Goal: Communication & Community: Participate in discussion

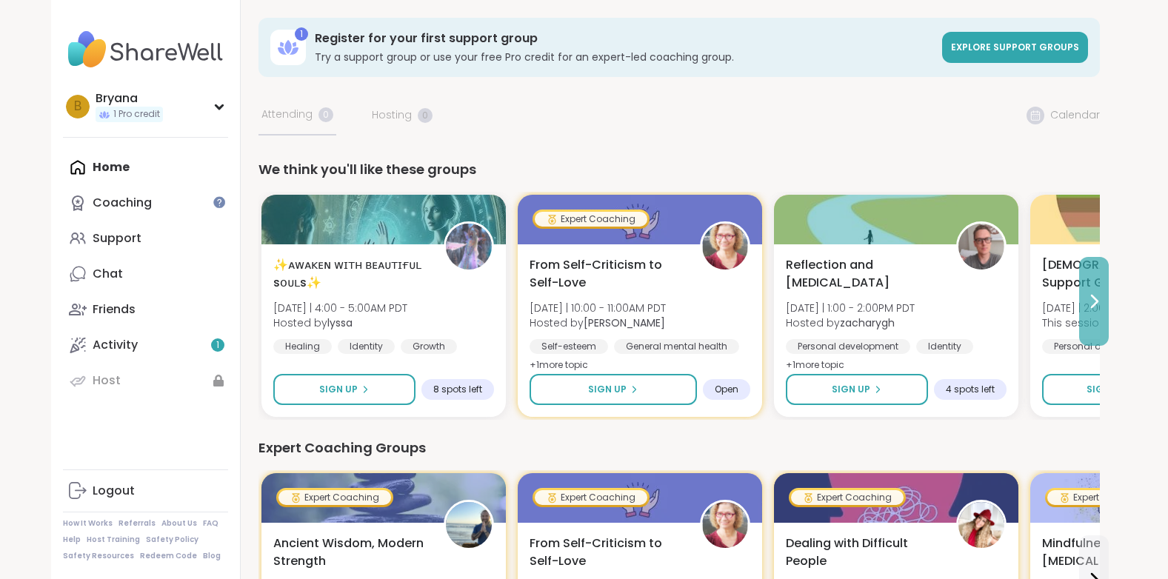
click at [1088, 298] on icon at bounding box center [1094, 302] width 18 height 18
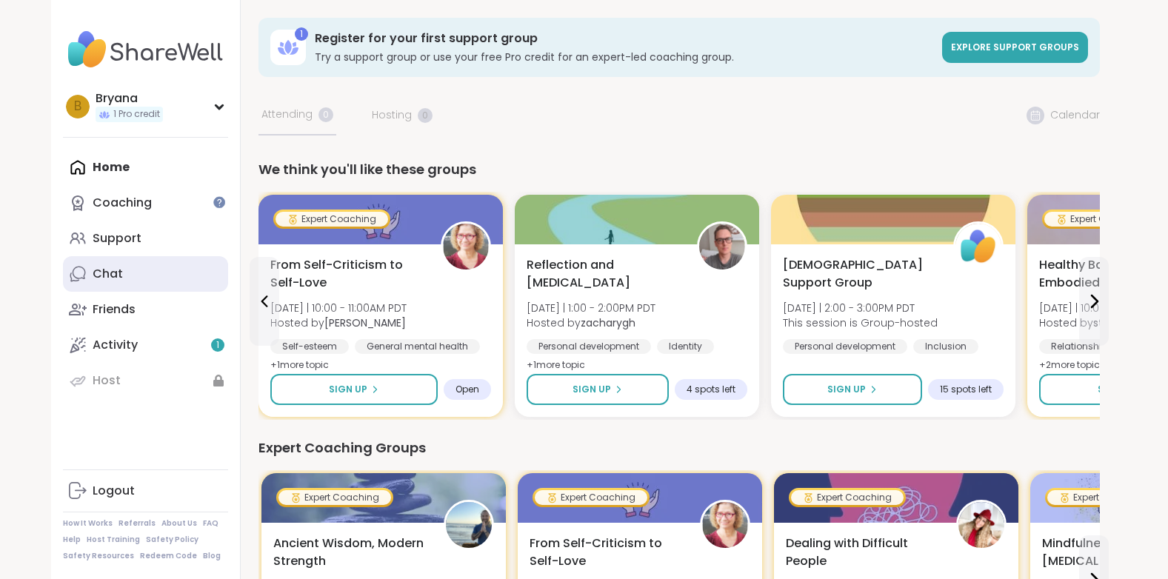
click at [113, 272] on div "Chat" at bounding box center [108, 274] width 30 height 16
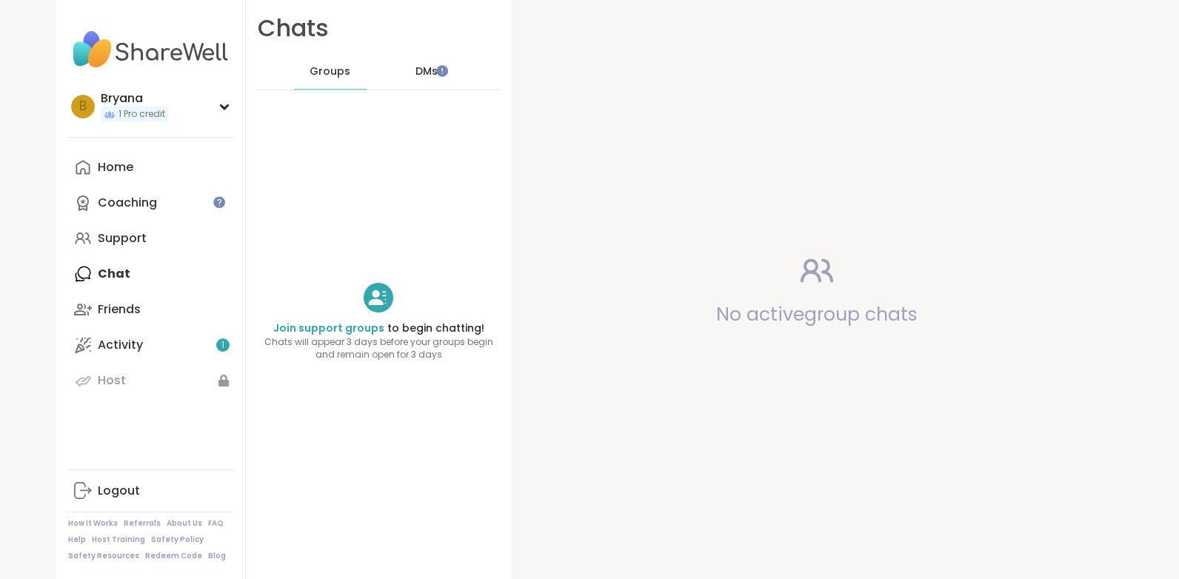
click at [418, 72] on span "DMs" at bounding box center [427, 71] width 22 height 15
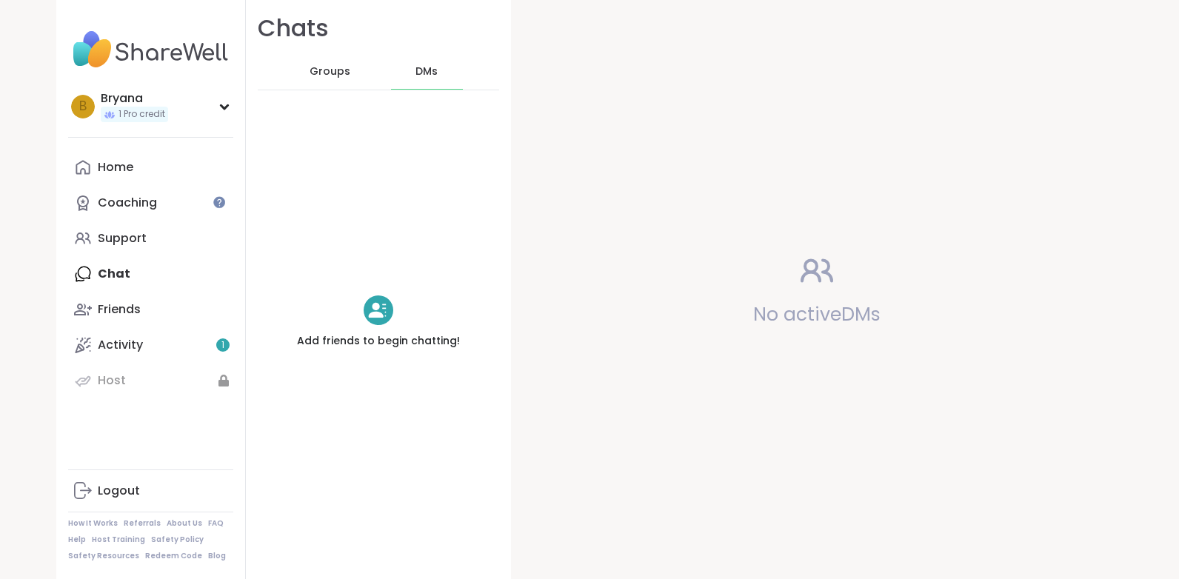
click at [310, 70] on span "Groups" at bounding box center [330, 71] width 41 height 15
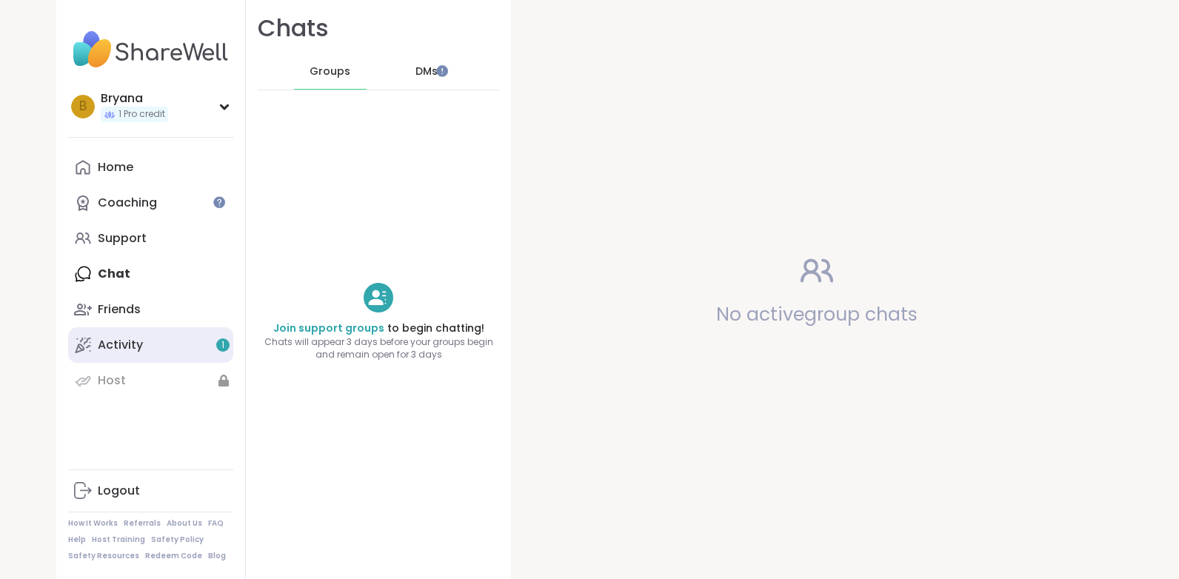
click at [146, 351] on link "Activity 1" at bounding box center [150, 345] width 165 height 36
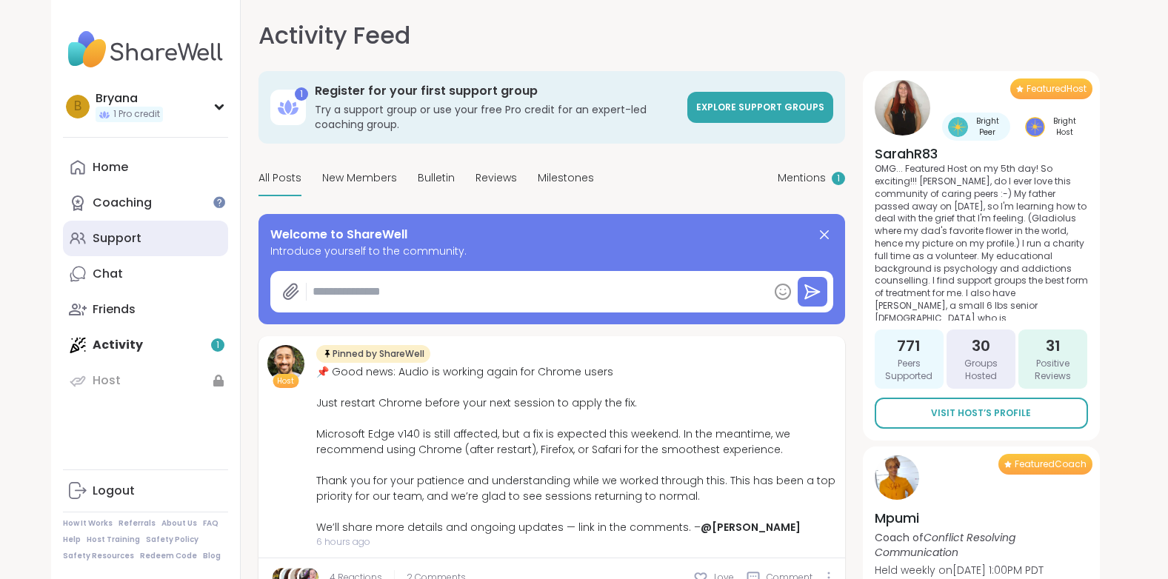
click at [114, 242] on div "Support" at bounding box center [117, 238] width 49 height 16
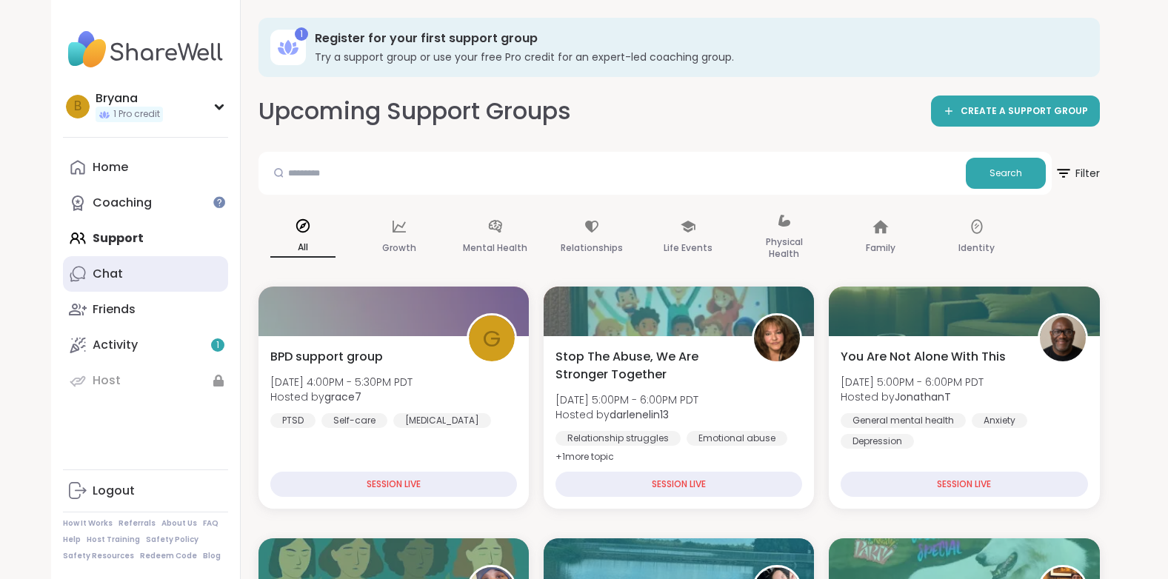
click at [112, 274] on div "Chat" at bounding box center [108, 274] width 30 height 16
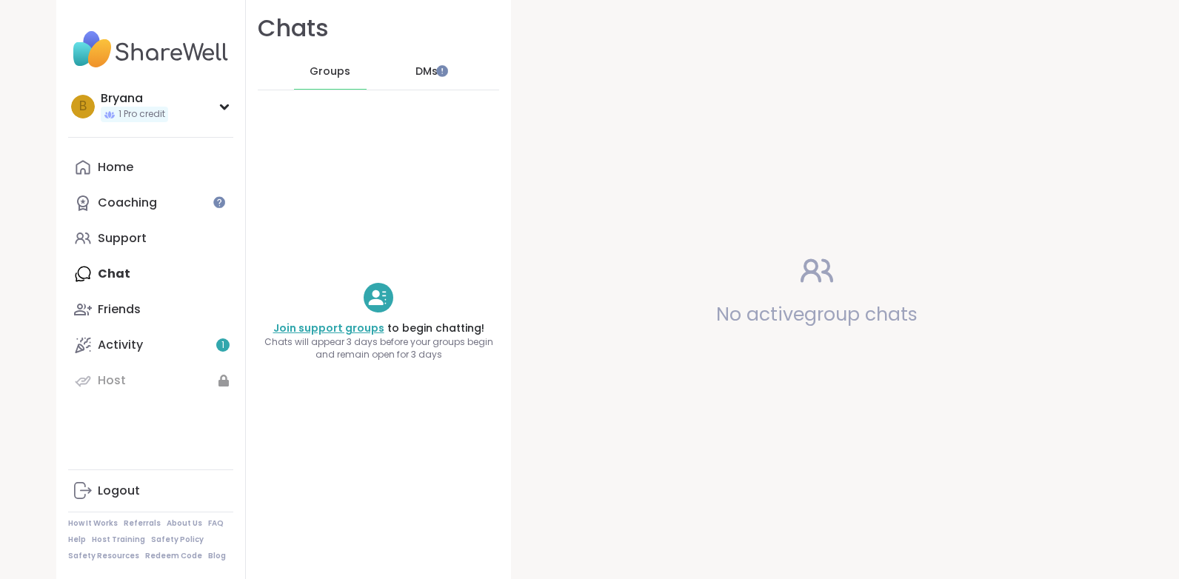
click at [326, 324] on link "Join support groups" at bounding box center [328, 328] width 111 height 15
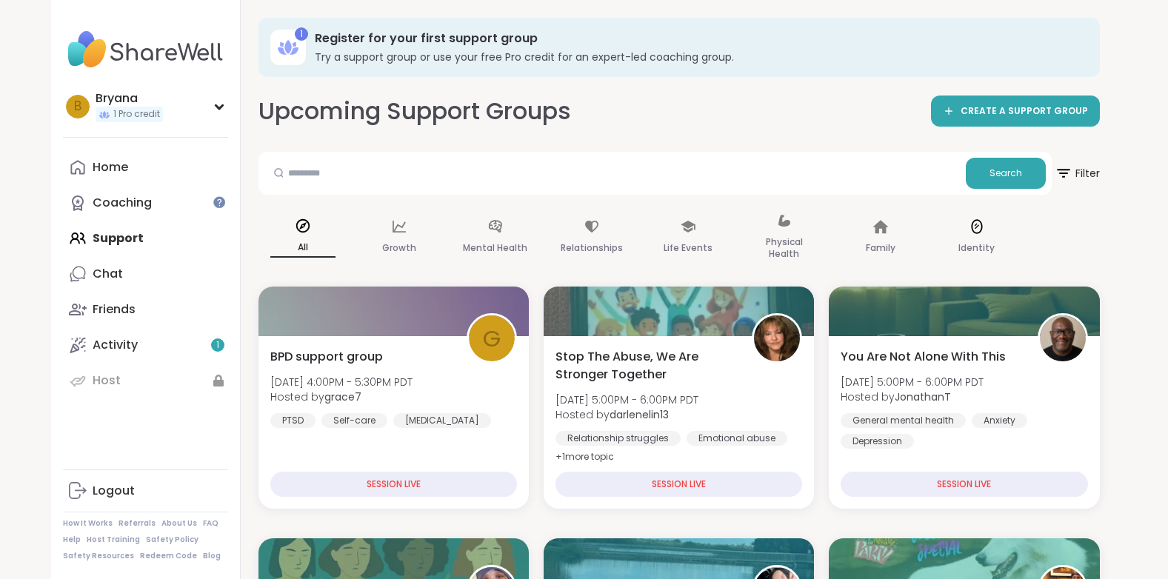
click at [984, 226] on icon at bounding box center [977, 227] width 16 height 16
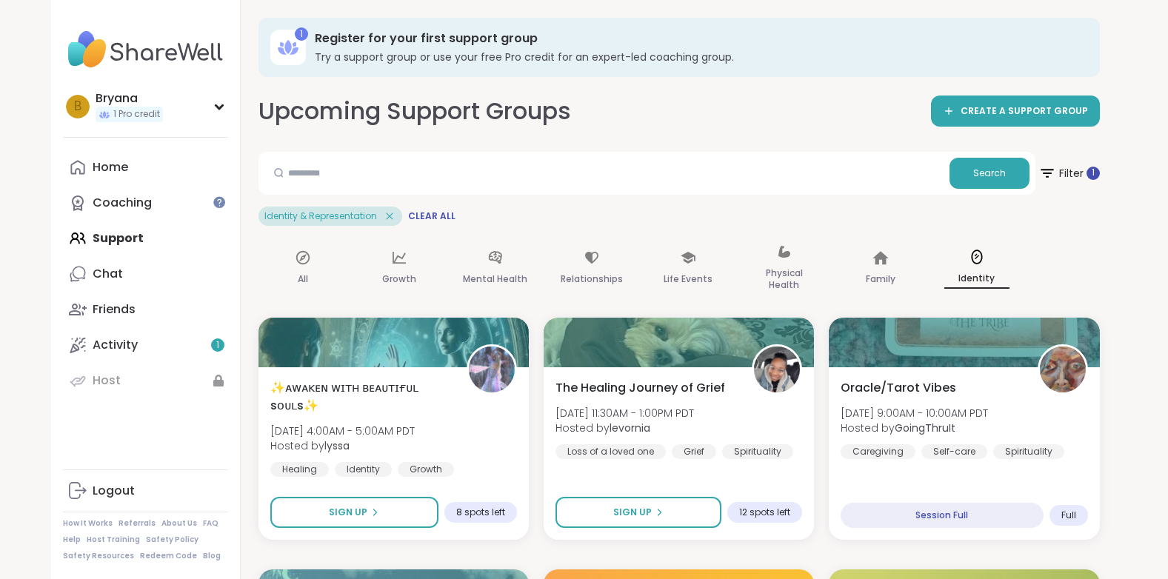
click at [350, 36] on h3 "Register for your first support group" at bounding box center [697, 38] width 765 height 16
click at [113, 274] on div "Chat" at bounding box center [108, 274] width 30 height 16
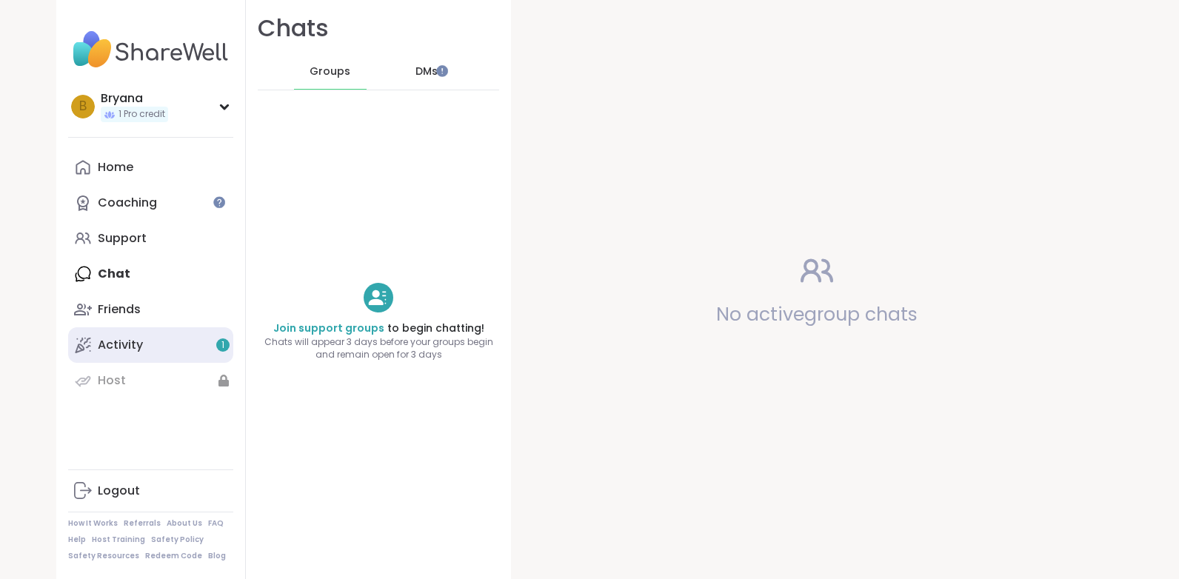
click at [142, 347] on link "Activity 1" at bounding box center [150, 345] width 165 height 36
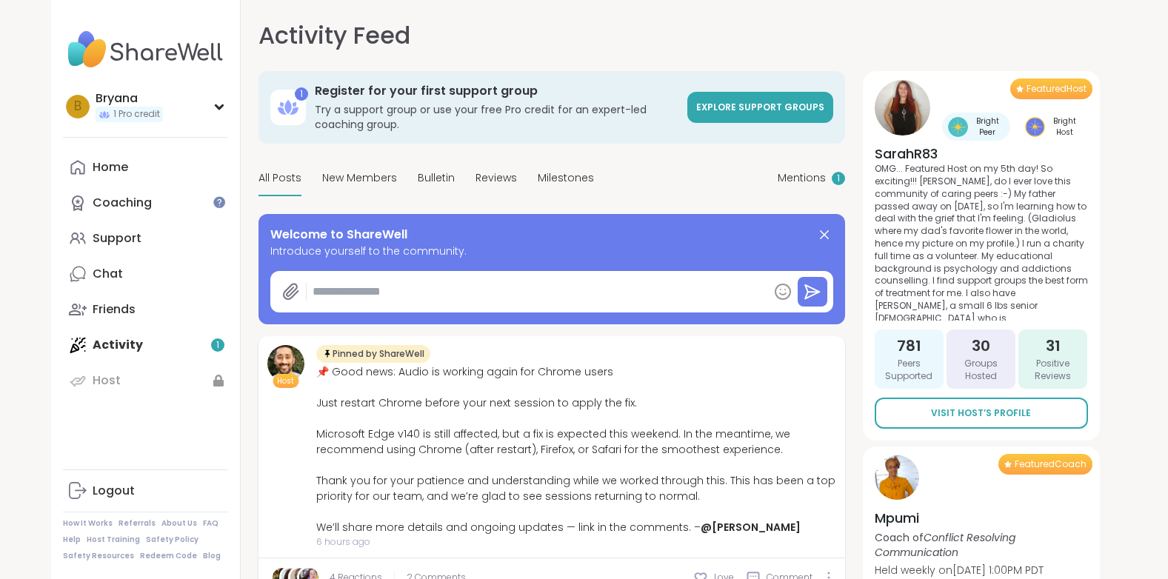
type textarea "*"
click at [757, 110] on span "Explore support groups" at bounding box center [760, 107] width 128 height 13
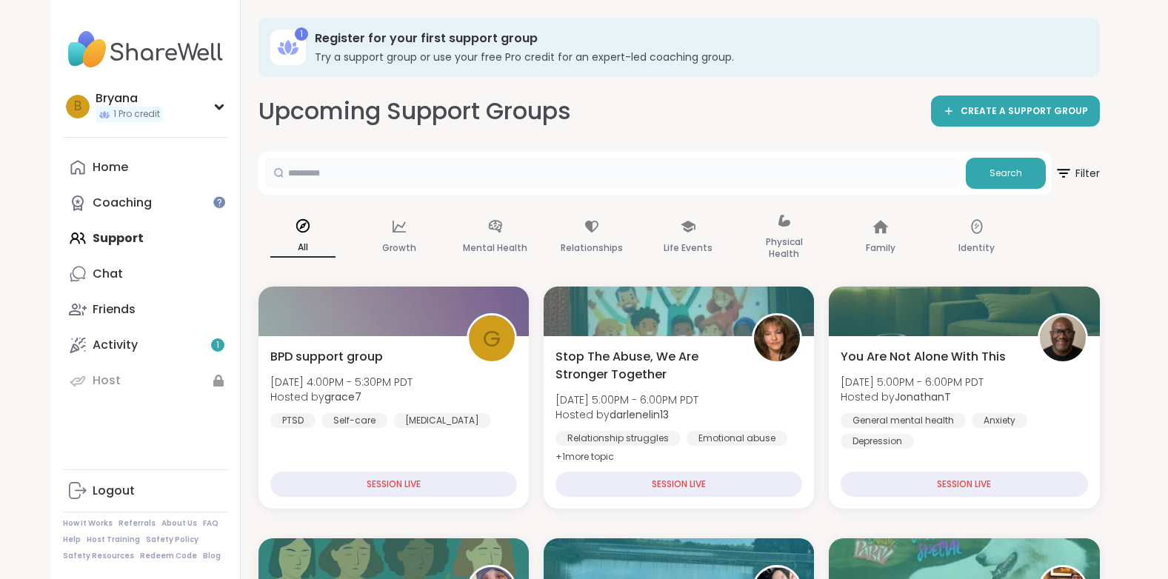
click at [353, 179] on input "text" at bounding box center [612, 173] width 696 height 30
type input "**********"
